Goal: Information Seeking & Learning: Check status

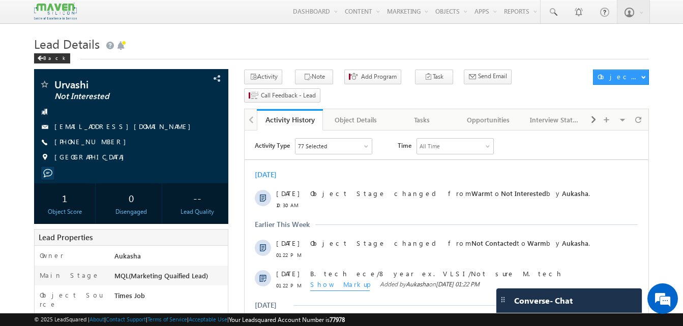
click at [374, 57] on div "Back" at bounding box center [341, 56] width 615 height 7
click at [248, 41] on h1 "Lead Details" at bounding box center [341, 43] width 615 height 20
